Goal: Transaction & Acquisition: Purchase product/service

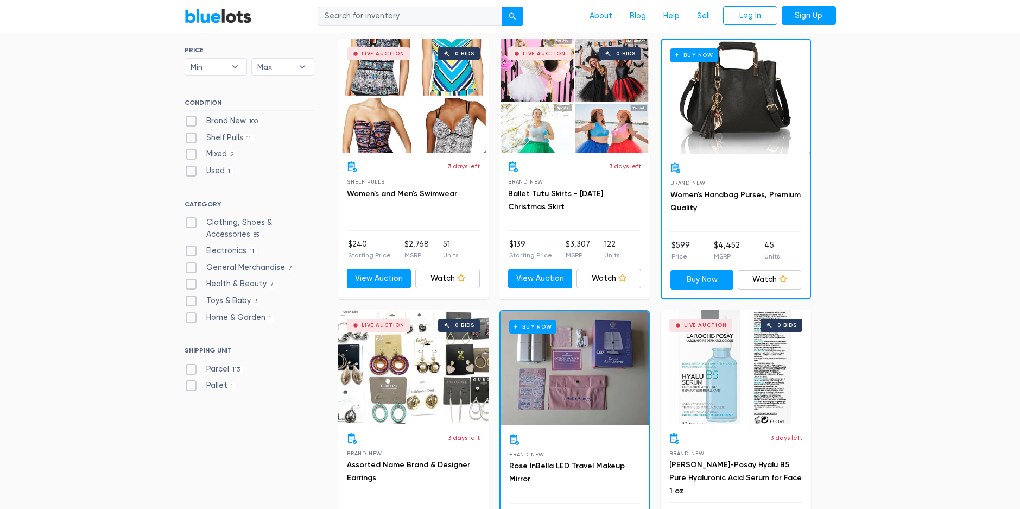
scroll to position [326, 0]
click at [193, 127] on div "Brand New 100" at bounding box center [250, 123] width 130 height 16
click at [192, 118] on label "Brand New 100" at bounding box center [223, 121] width 77 height 12
click at [192, 118] on New"] "Brand New 100" at bounding box center [188, 118] width 7 height 7
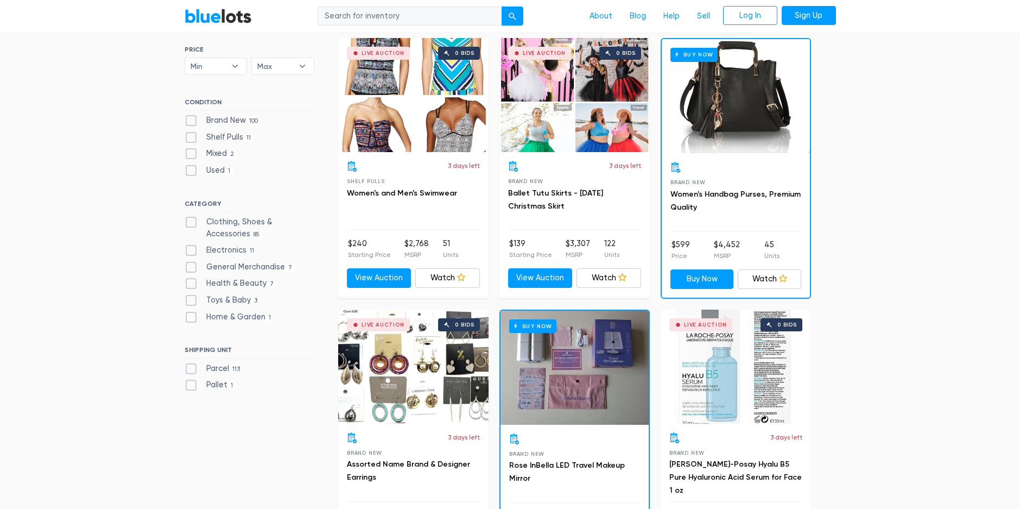
checkbox New"] "true"
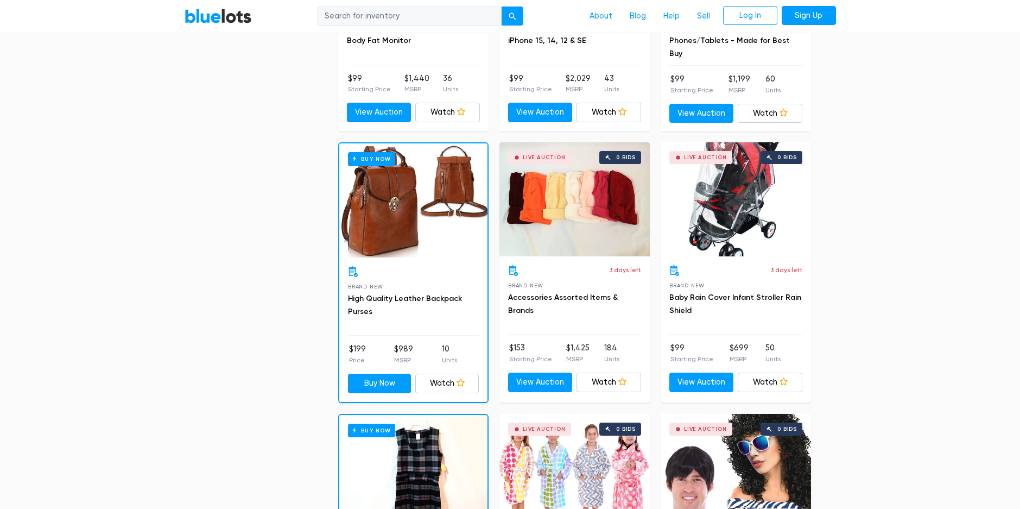
scroll to position [1052, 0]
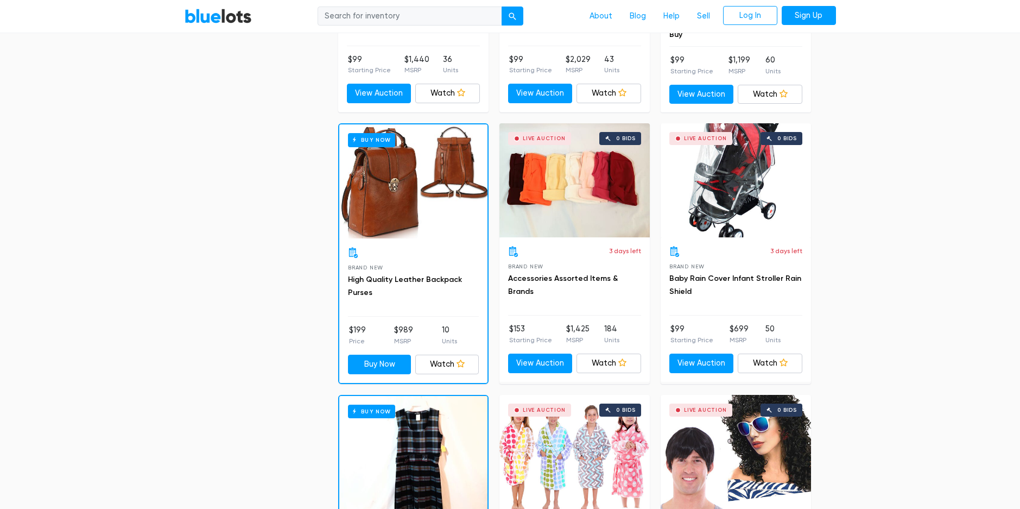
click at [751, 201] on div "Live Auction 0 bids" at bounding box center [736, 180] width 150 height 114
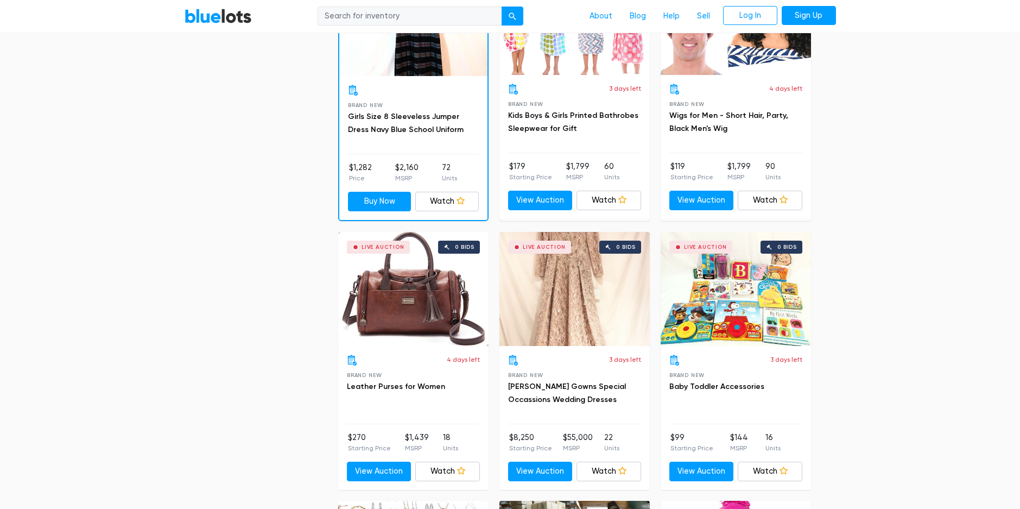
scroll to position [1486, 0]
click at [746, 301] on div "Live Auction 0 bids" at bounding box center [736, 288] width 150 height 114
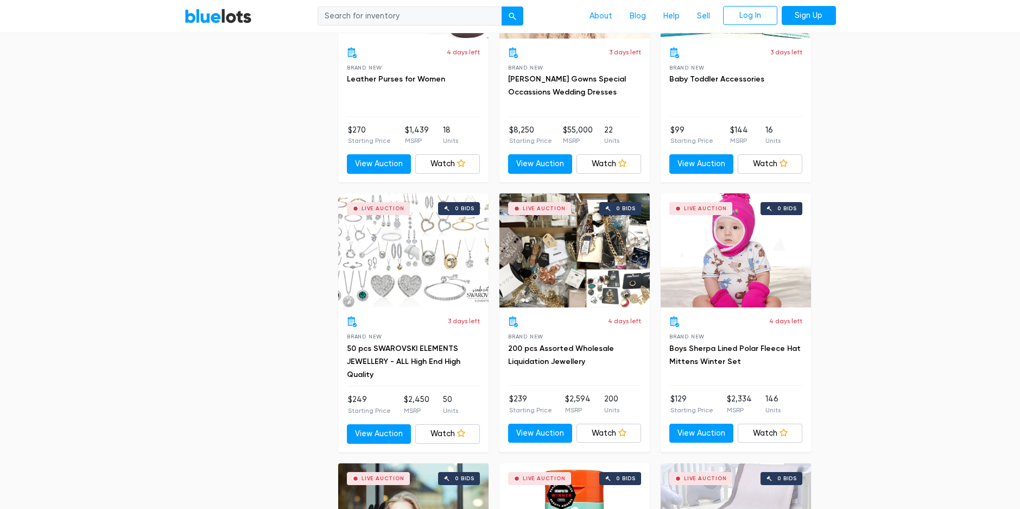
scroll to position [1812, 0]
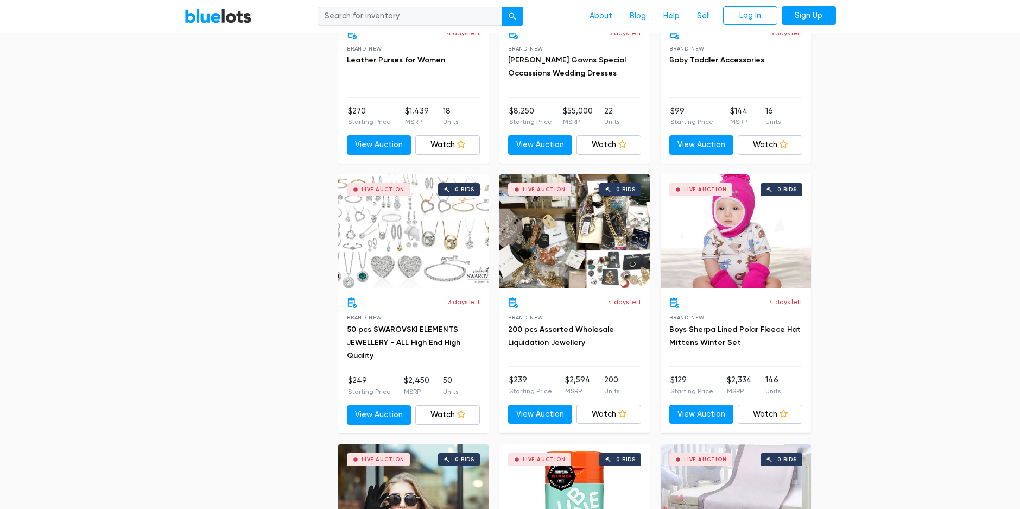
click at [404, 250] on div "Live Auction 0 bids" at bounding box center [413, 231] width 150 height 114
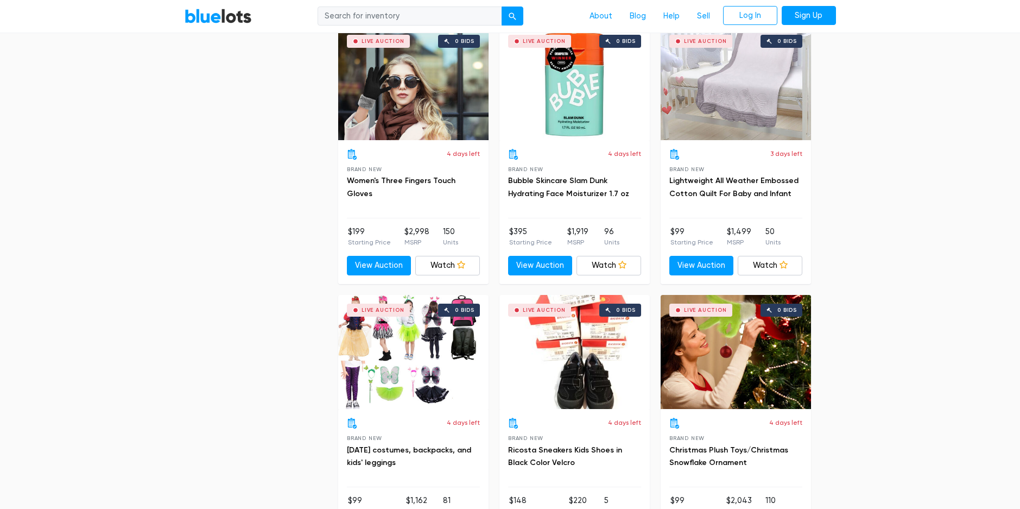
scroll to position [2300, 0]
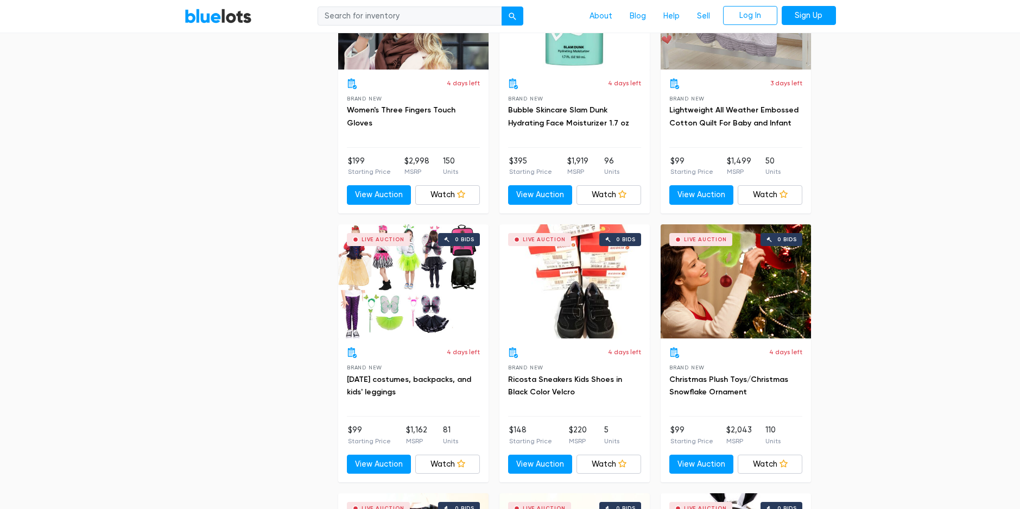
click at [405, 294] on div "Live Auction 0 bids" at bounding box center [413, 281] width 150 height 114
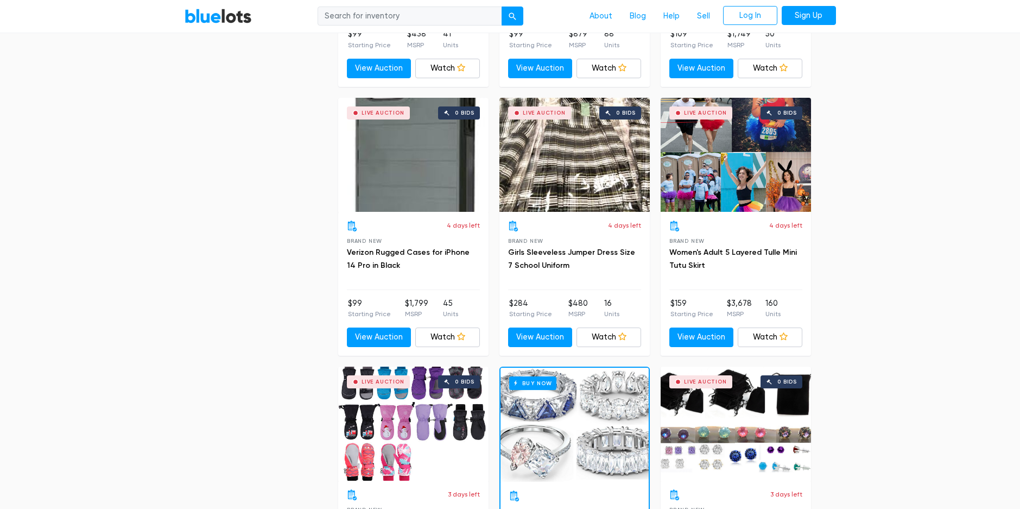
scroll to position [4091, 0]
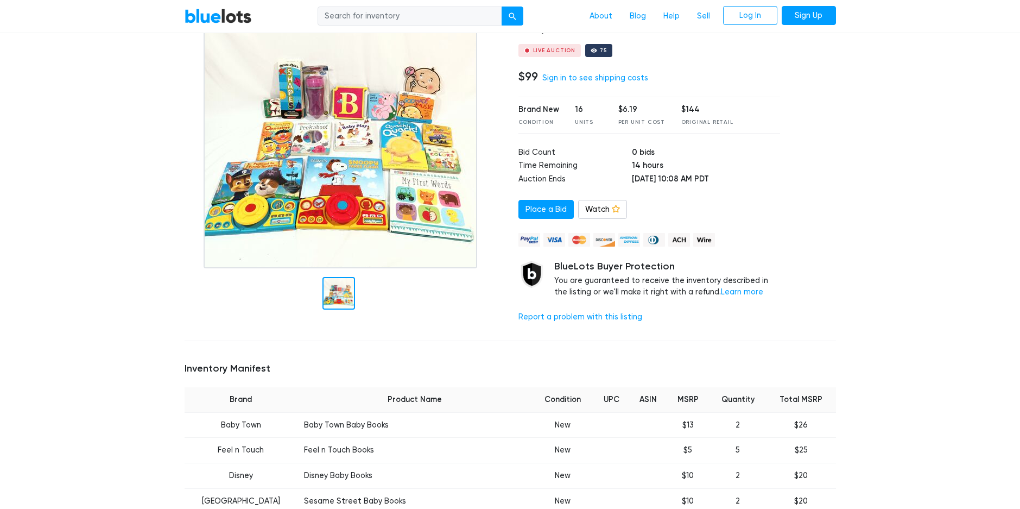
scroll to position [109, 0]
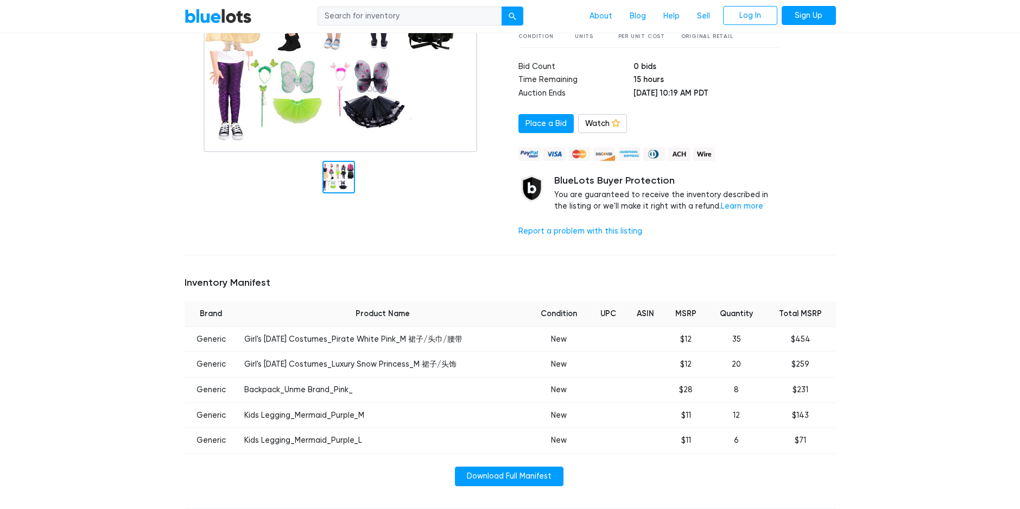
scroll to position [163, 0]
